Goal: Task Accomplishment & Management: Manage account settings

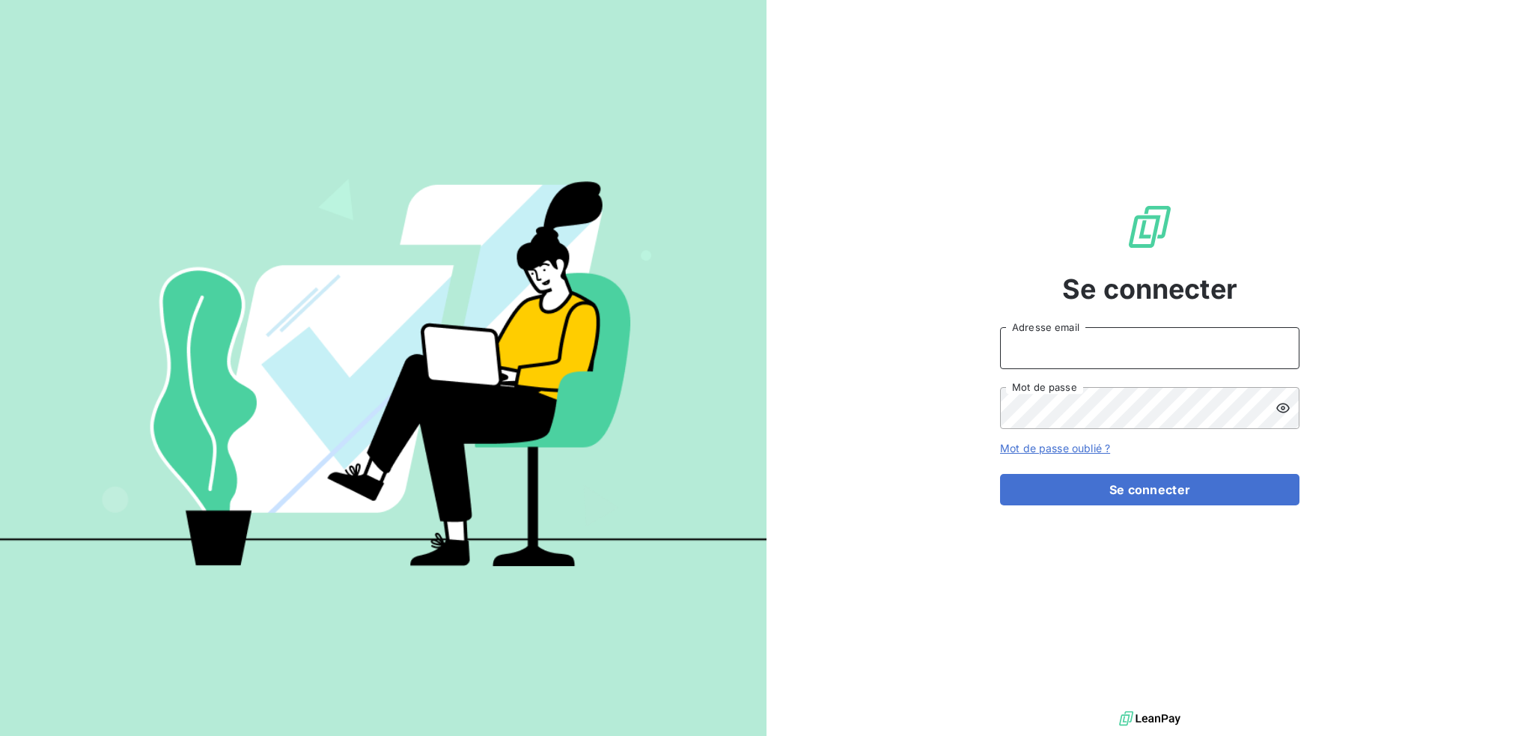
click at [1098, 344] on input "Adresse email" at bounding box center [1149, 348] width 299 height 42
type input "[EMAIL_ADDRESS][DOMAIN_NAME]"
click at [1000, 474] on button "Se connecter" at bounding box center [1149, 489] width 299 height 31
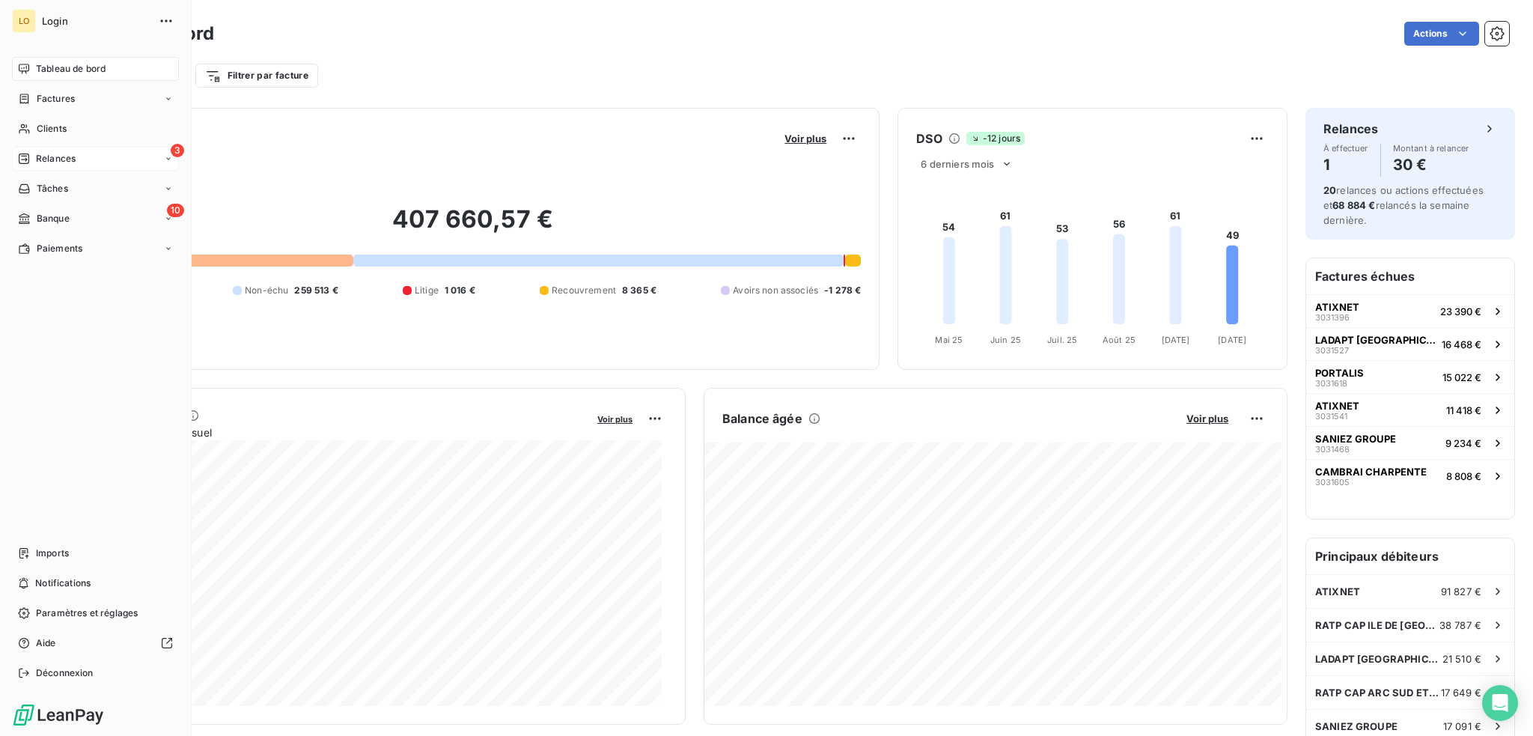
click at [52, 157] on span "Relances" at bounding box center [56, 158] width 40 height 13
click at [73, 158] on span "Relances" at bounding box center [56, 158] width 40 height 13
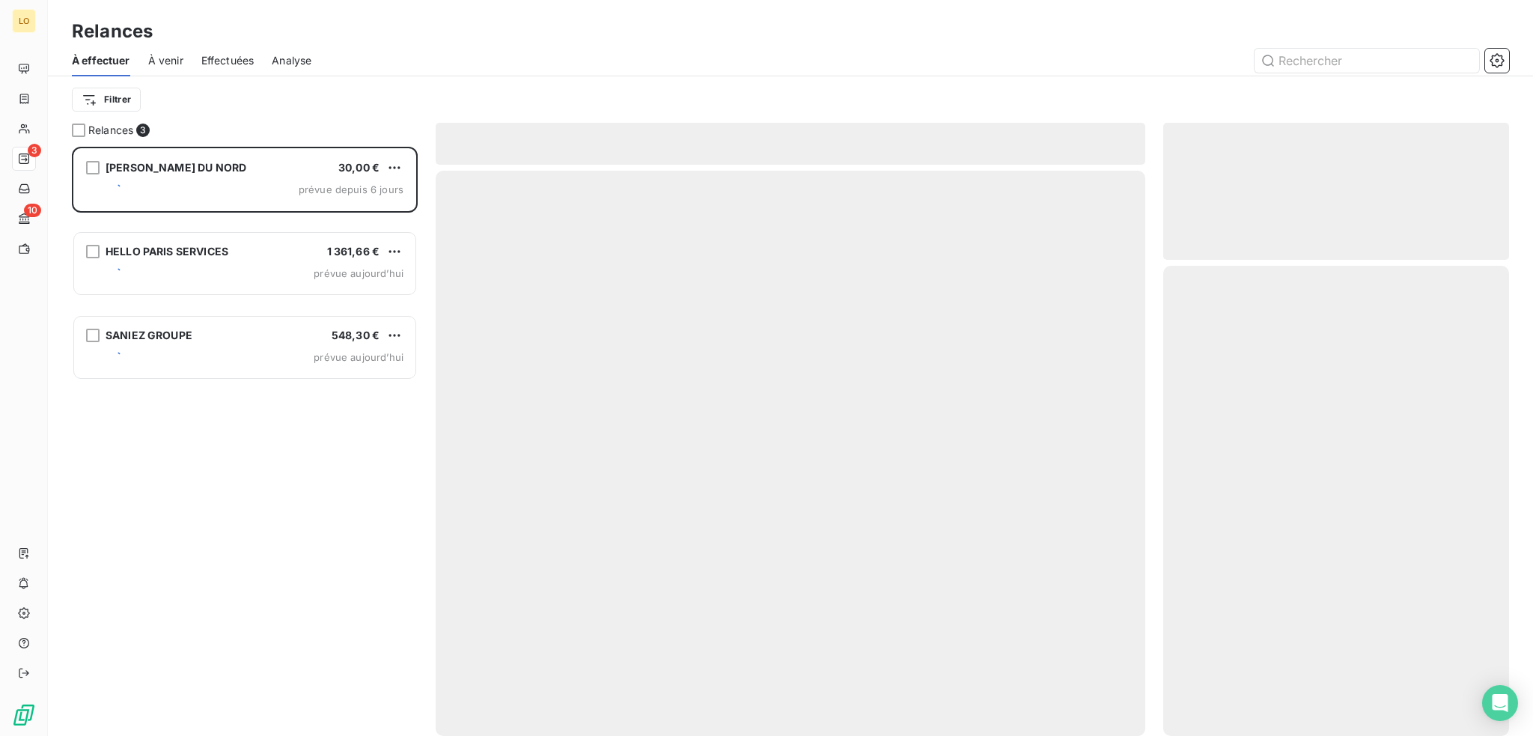
scroll to position [578, 334]
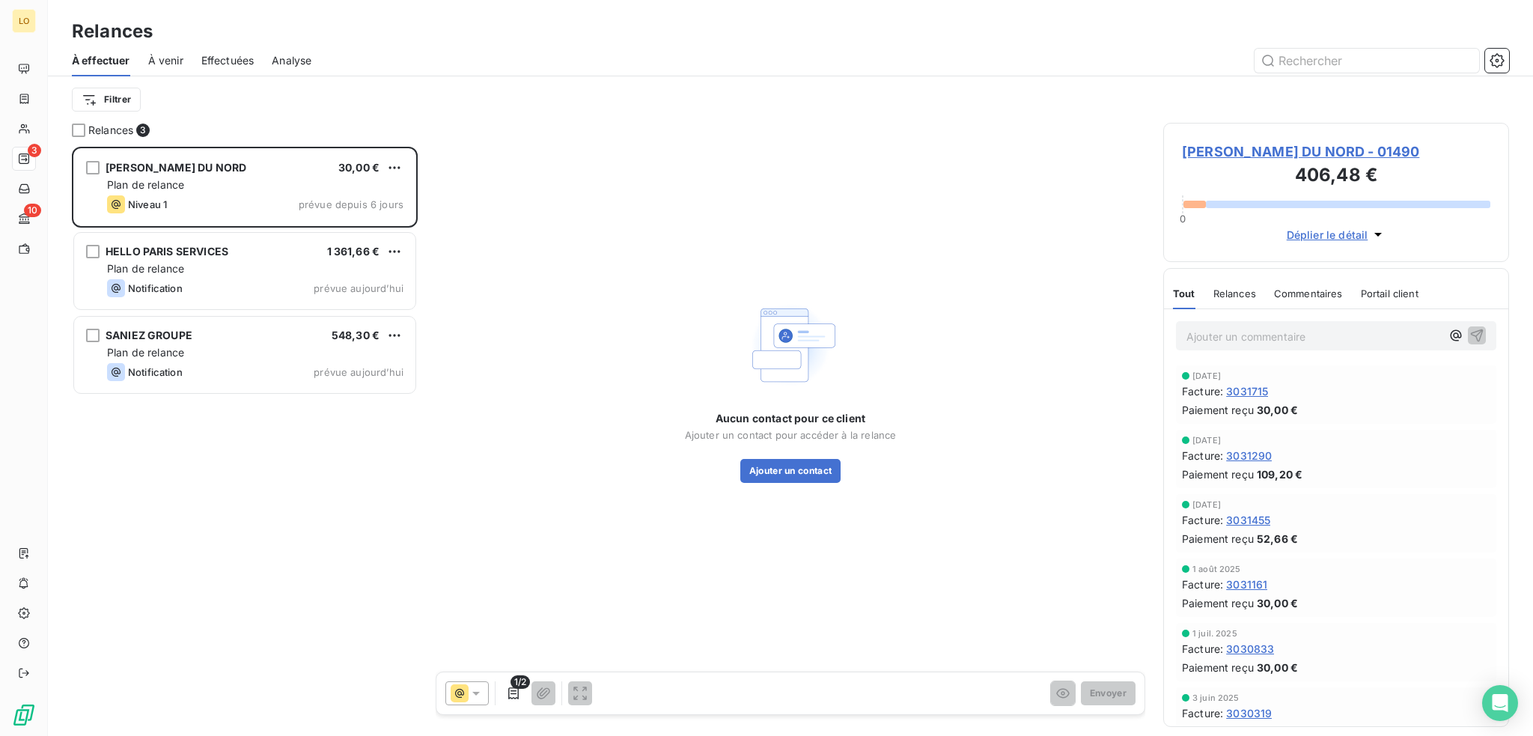
click at [1302, 149] on span "LE CHARPENTIER DU NORD - 01490" at bounding box center [1336, 151] width 308 height 20
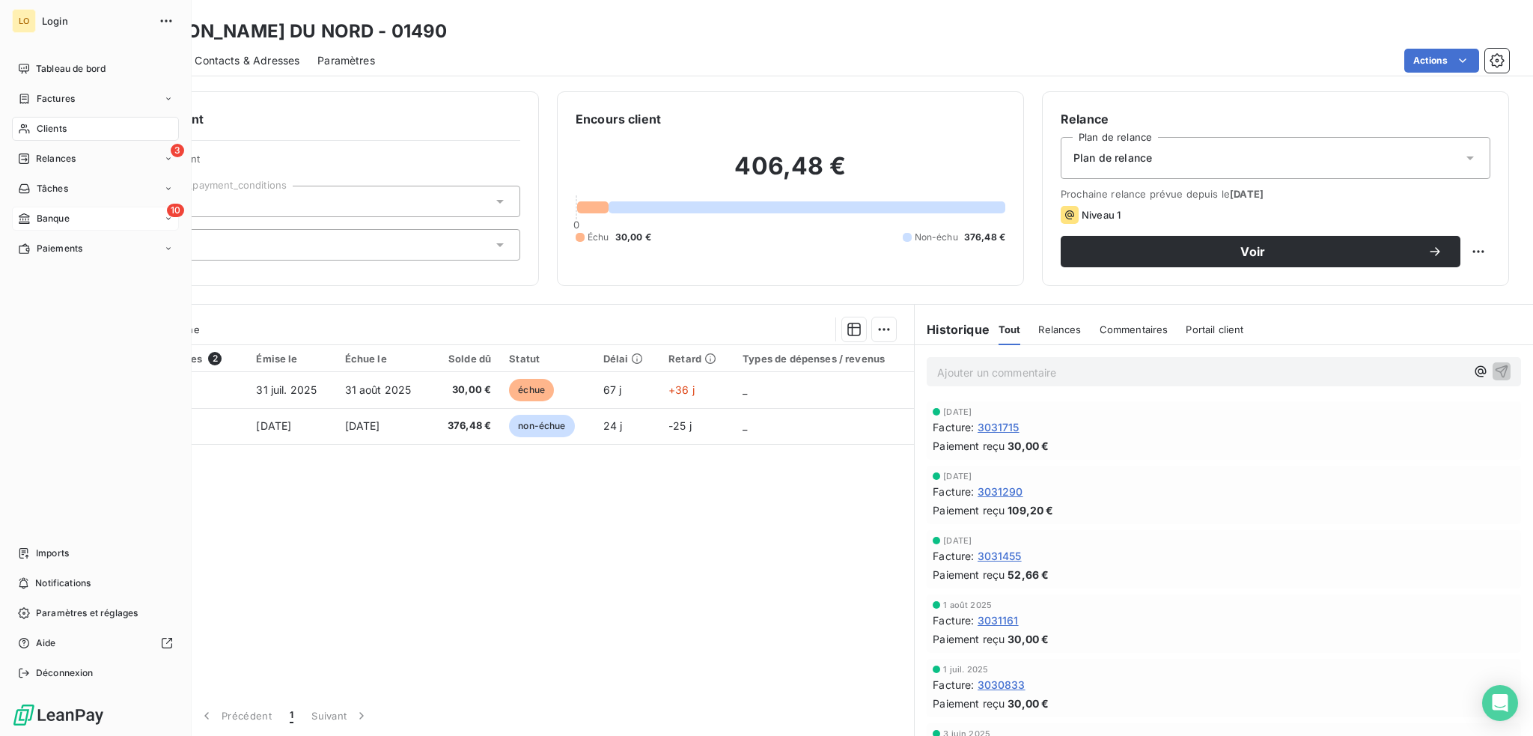
click at [53, 221] on span "Banque" at bounding box center [53, 218] width 33 height 13
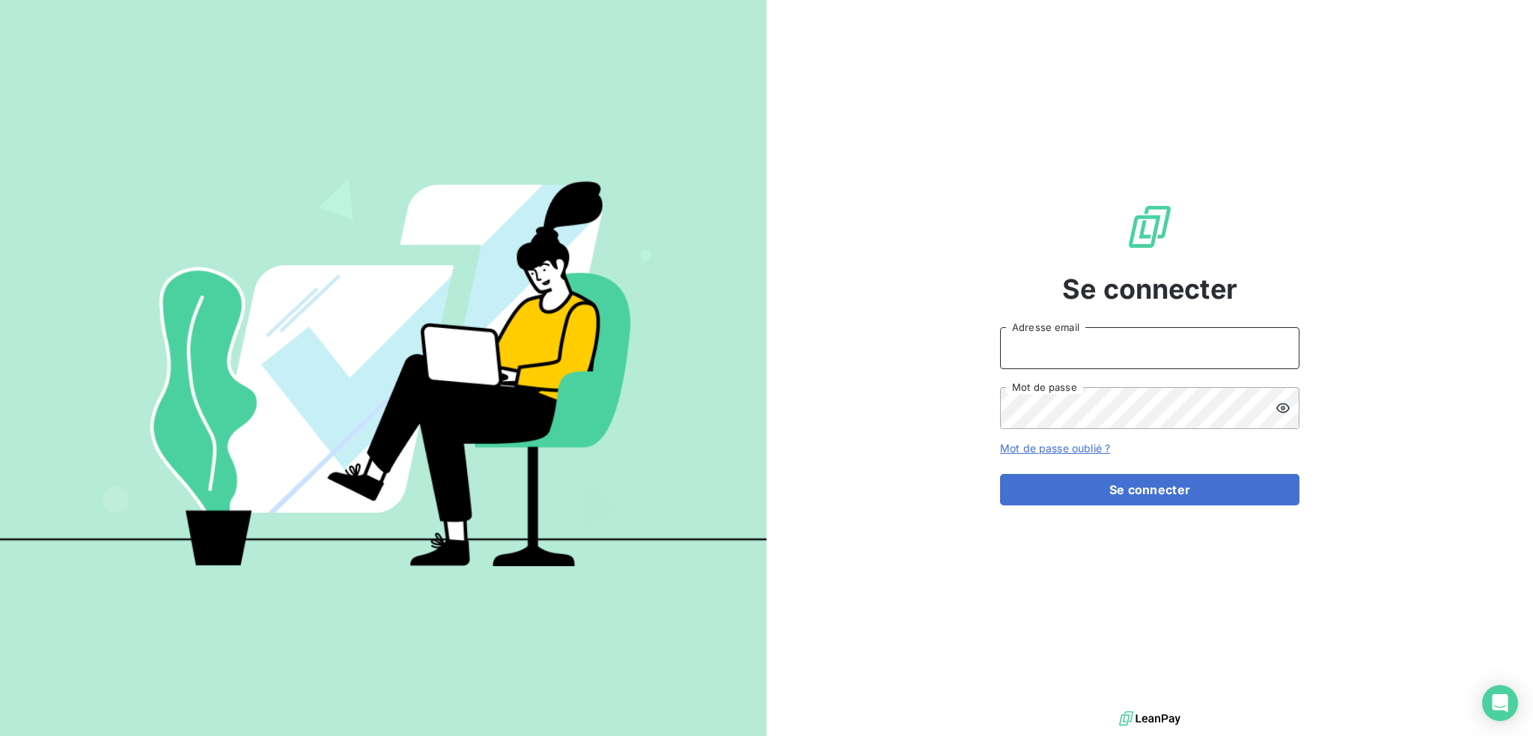
click at [1102, 348] on input "Adresse email" at bounding box center [1149, 348] width 299 height 42
type input "[EMAIL_ADDRESS][DOMAIN_NAME]"
click at [1000, 474] on button "Se connecter" at bounding box center [1149, 489] width 299 height 31
